Goal: Transaction & Acquisition: Purchase product/service

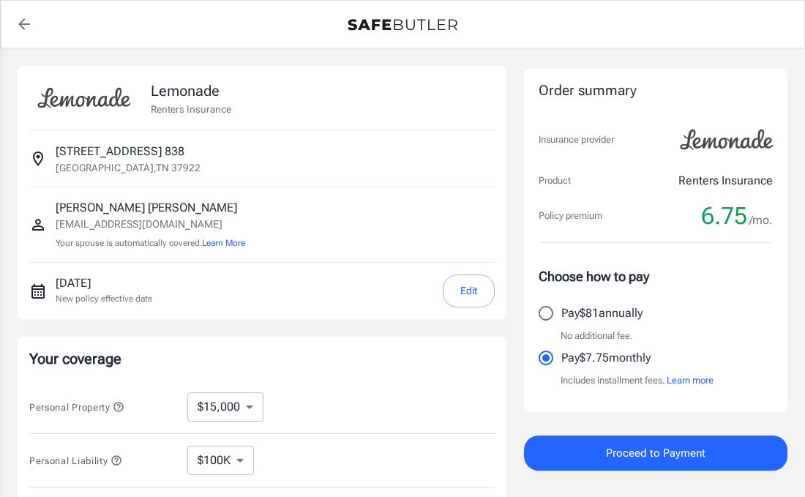
select select "15000"
select select "500"
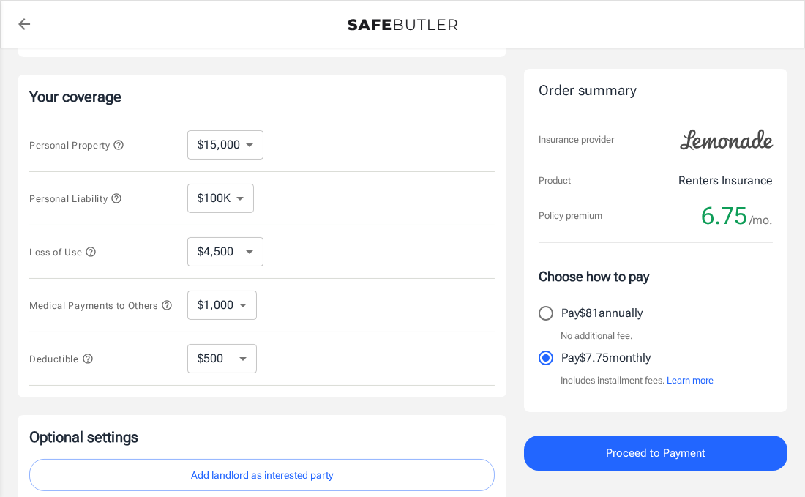
scroll to position [263, 0]
click at [244, 312] on select "$1,000 $2,000 $3,000 $4,000 $5,000" at bounding box center [221, 304] width 69 height 29
select select "5000"
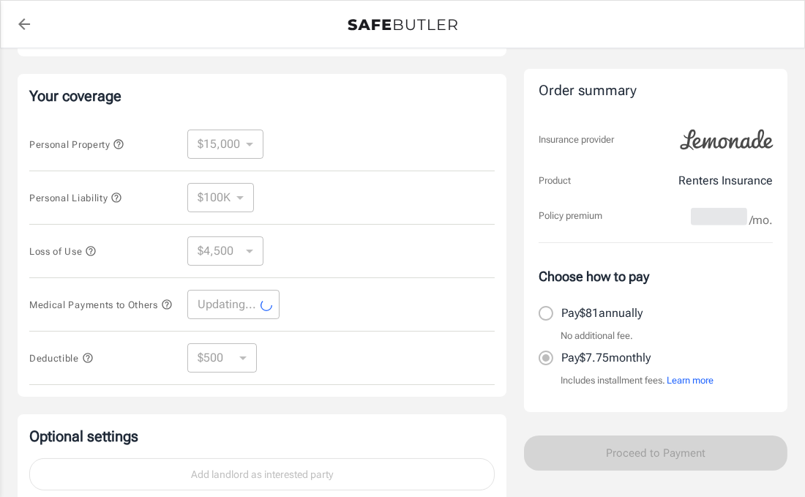
select select "5000"
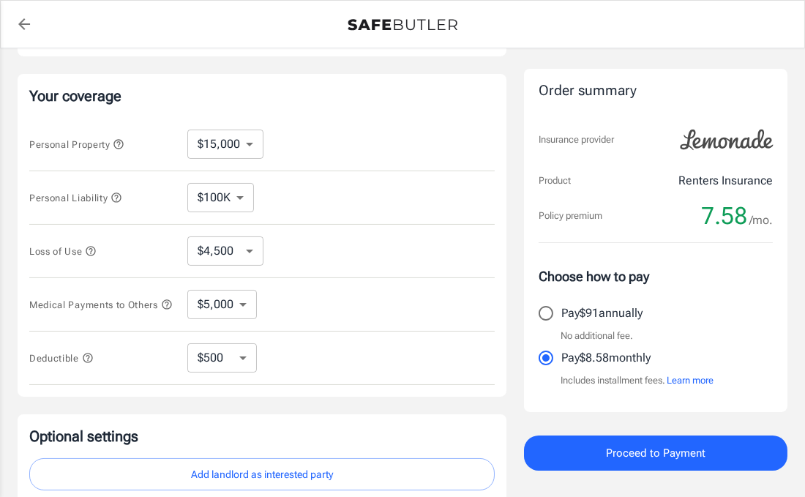
click at [229, 149] on select "$10,000 $15,000 $20,000 $25,000 $30,000 $40,000 $50,000 $100K $150K $200K $250K" at bounding box center [225, 143] width 76 height 29
select select "100000"
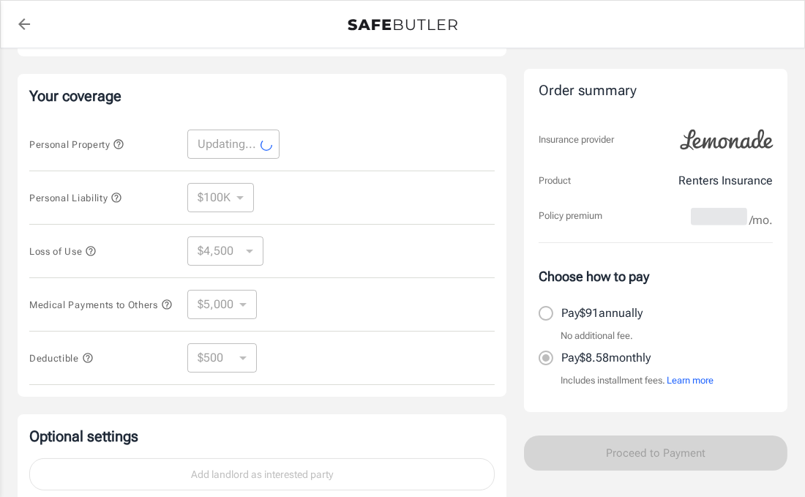
select select "100000"
select select "30000"
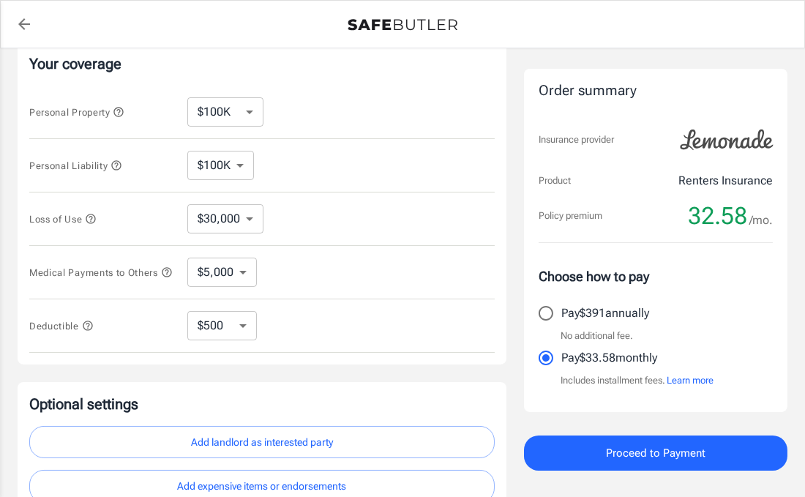
scroll to position [294, 0]
click at [249, 340] on select "$250 $500 $1,000 $2,500" at bounding box center [221, 326] width 69 height 29
select select "1000"
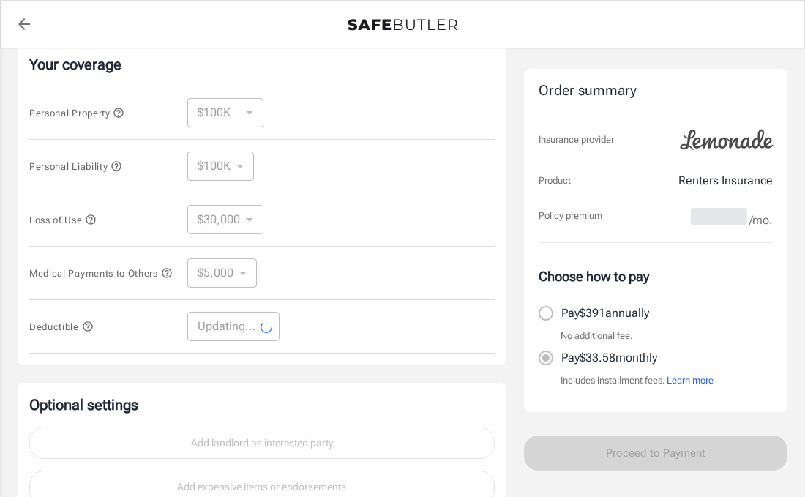
select select "1000"
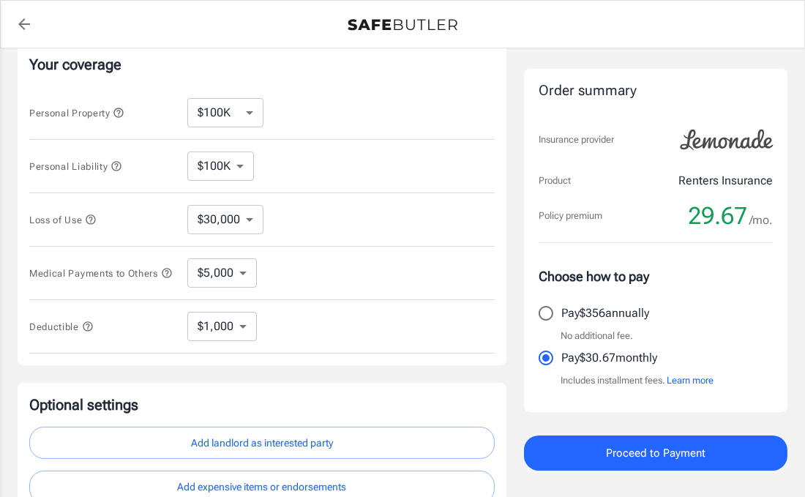
click at [253, 227] on select "$30,000 $39,000 $51,000 $63,000 $78,000 $99,000 $123K $153K $189K $198K" at bounding box center [225, 219] width 76 height 29
select select "39000"
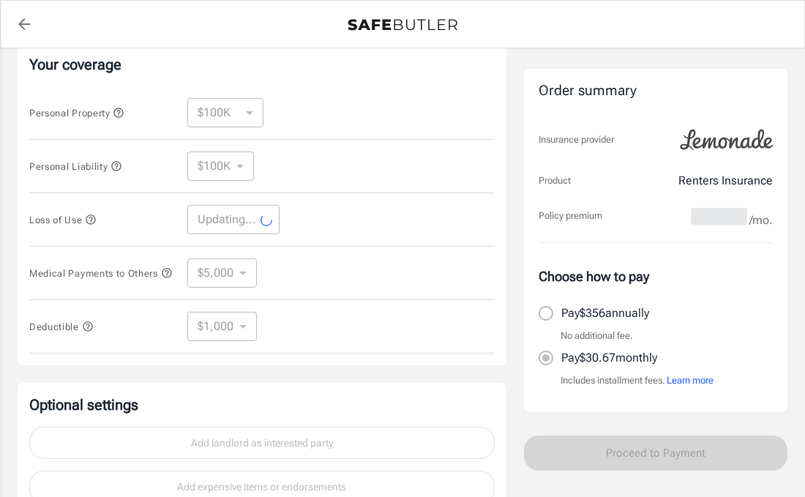
select select "39000"
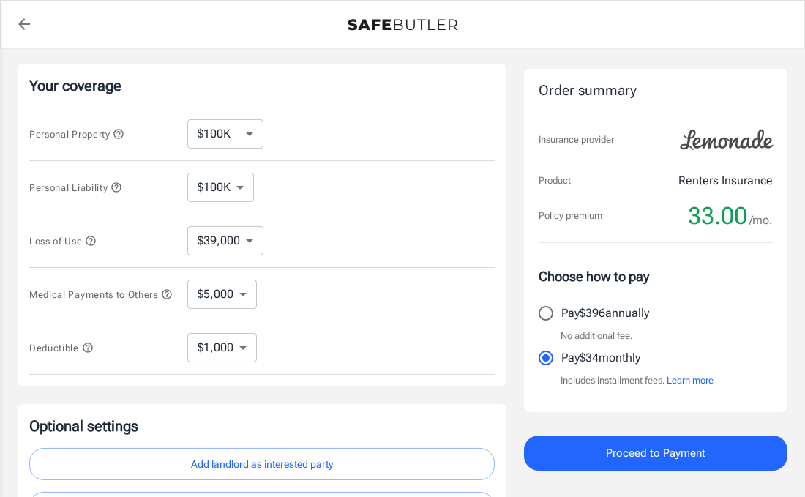
scroll to position [274, 0]
click at [254, 138] on select "$10,000 $15,000 $20,000 $25,000 $30,000 $40,000 $50,000 $100K $150K $200K $250K" at bounding box center [225, 132] width 76 height 29
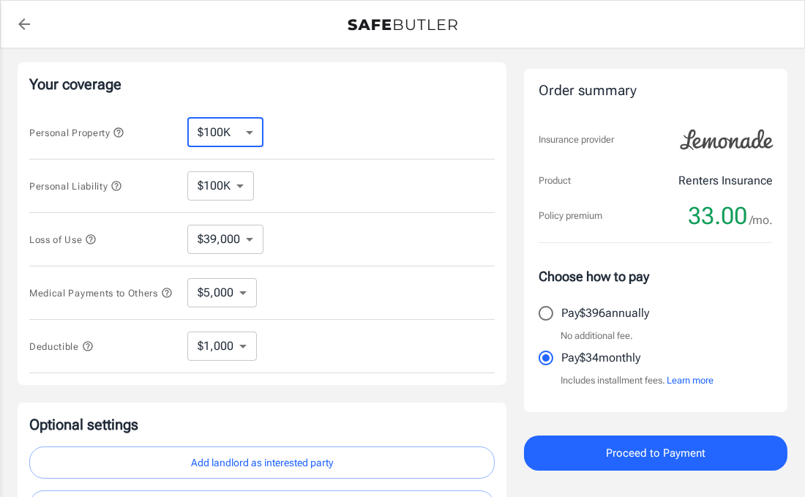
select select "150000"
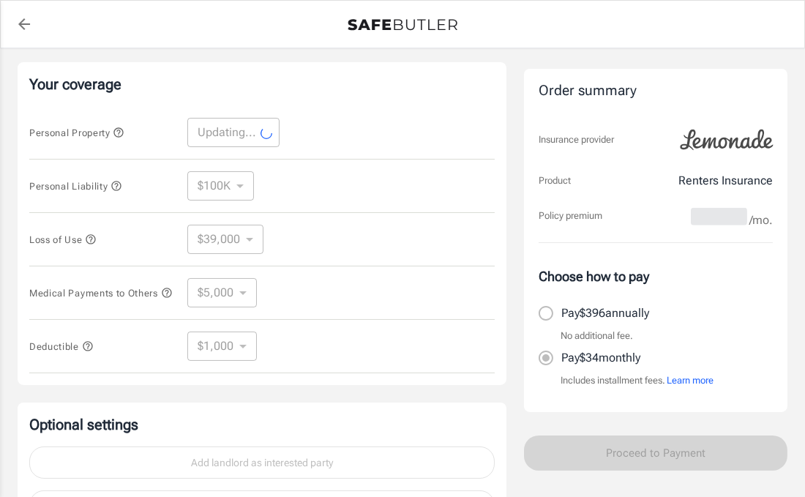
select select "150000"
select select "45000"
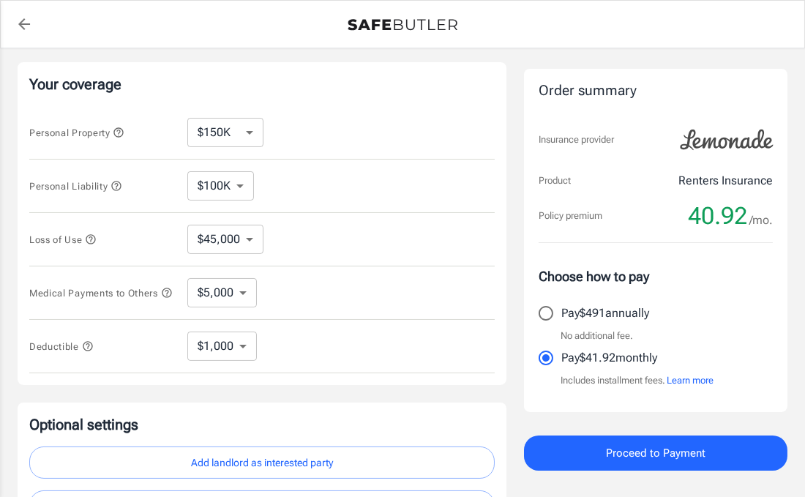
click at [240, 187] on select "$100K $200K $300K $400K $500K" at bounding box center [220, 185] width 67 height 29
click at [187, 171] on select "$100K $200K $300K $400K $500K" at bounding box center [220, 185] width 67 height 29
click at [226, 301] on select "$1,000 $2,000 $3,000 $4,000 $5,000" at bounding box center [221, 292] width 69 height 29
click at [187, 278] on select "$1,000 $2,000 $3,000 $4,000 $5,000" at bounding box center [221, 292] width 69 height 29
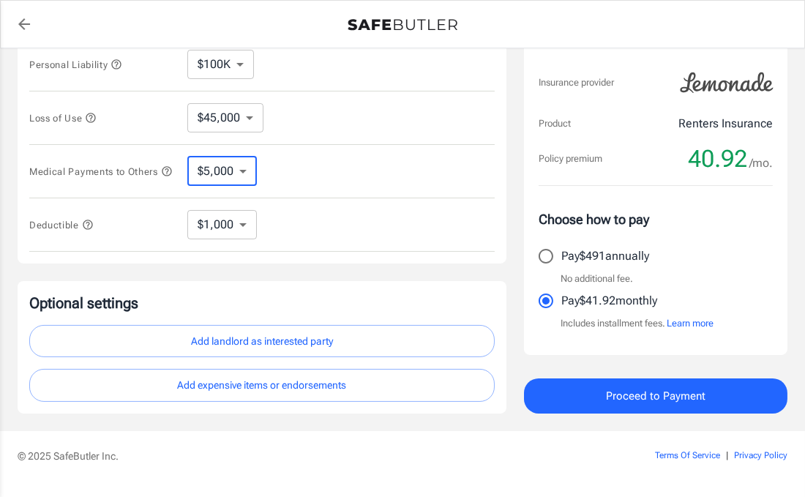
scroll to position [434, 0]
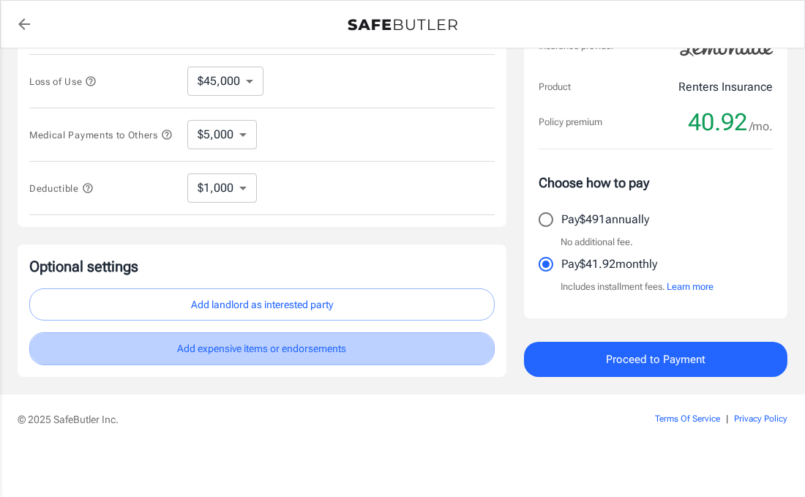
click at [282, 358] on button "Add expensive items or endorsements" at bounding box center [261, 348] width 465 height 33
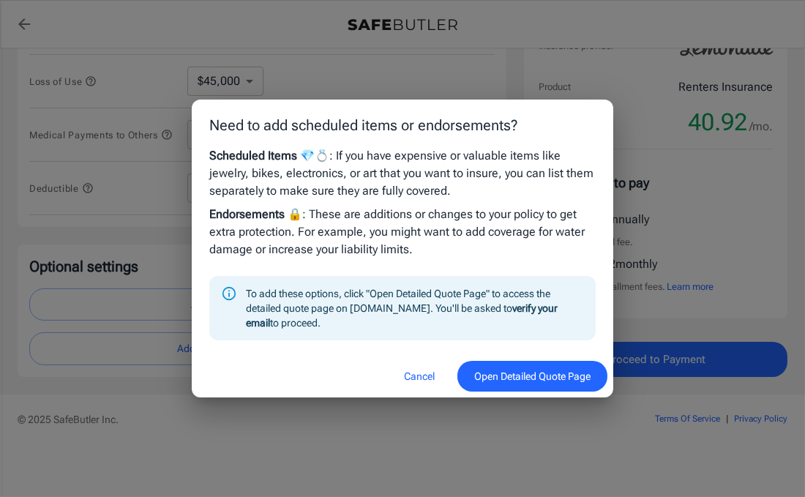
click at [505, 377] on button "Open Detailed Quote Page" at bounding box center [532, 376] width 150 height 31
